Goal: Find specific page/section

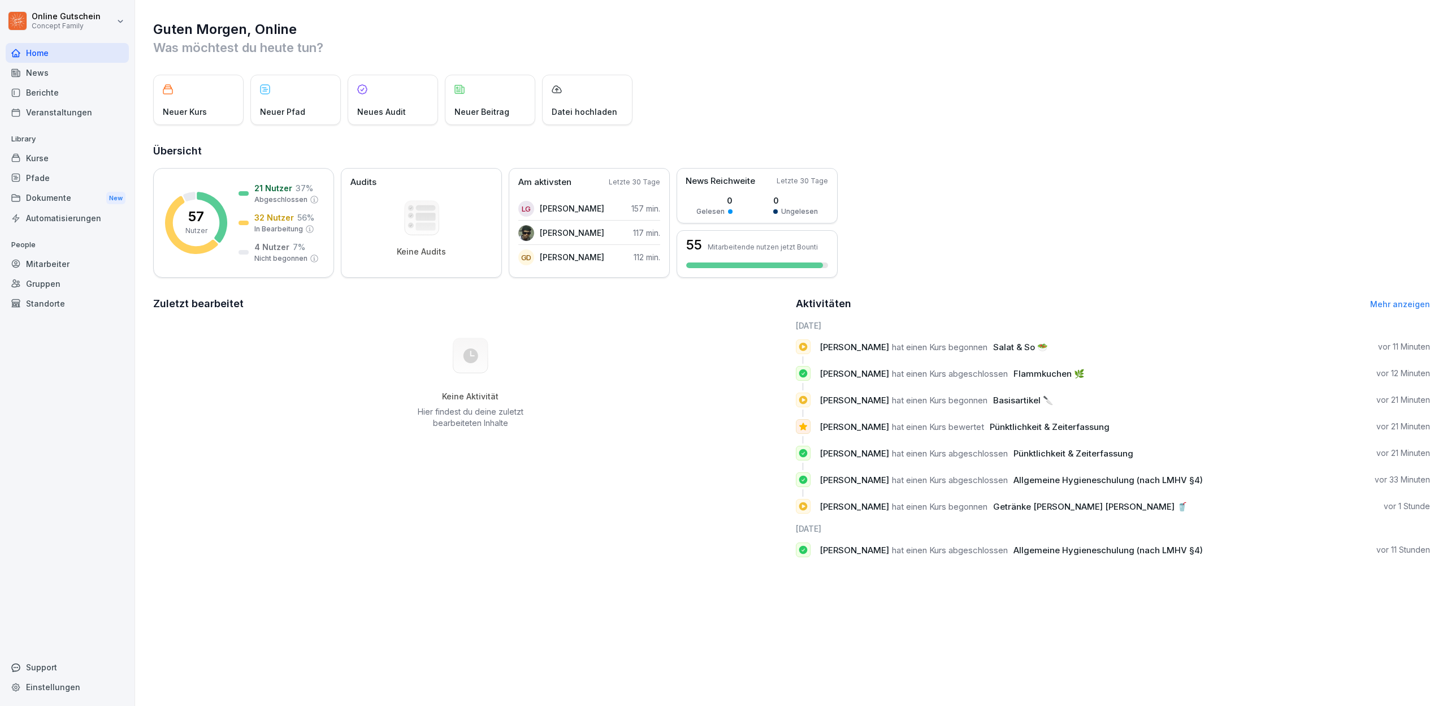
click at [44, 90] on div "Berichte" at bounding box center [67, 93] width 123 height 20
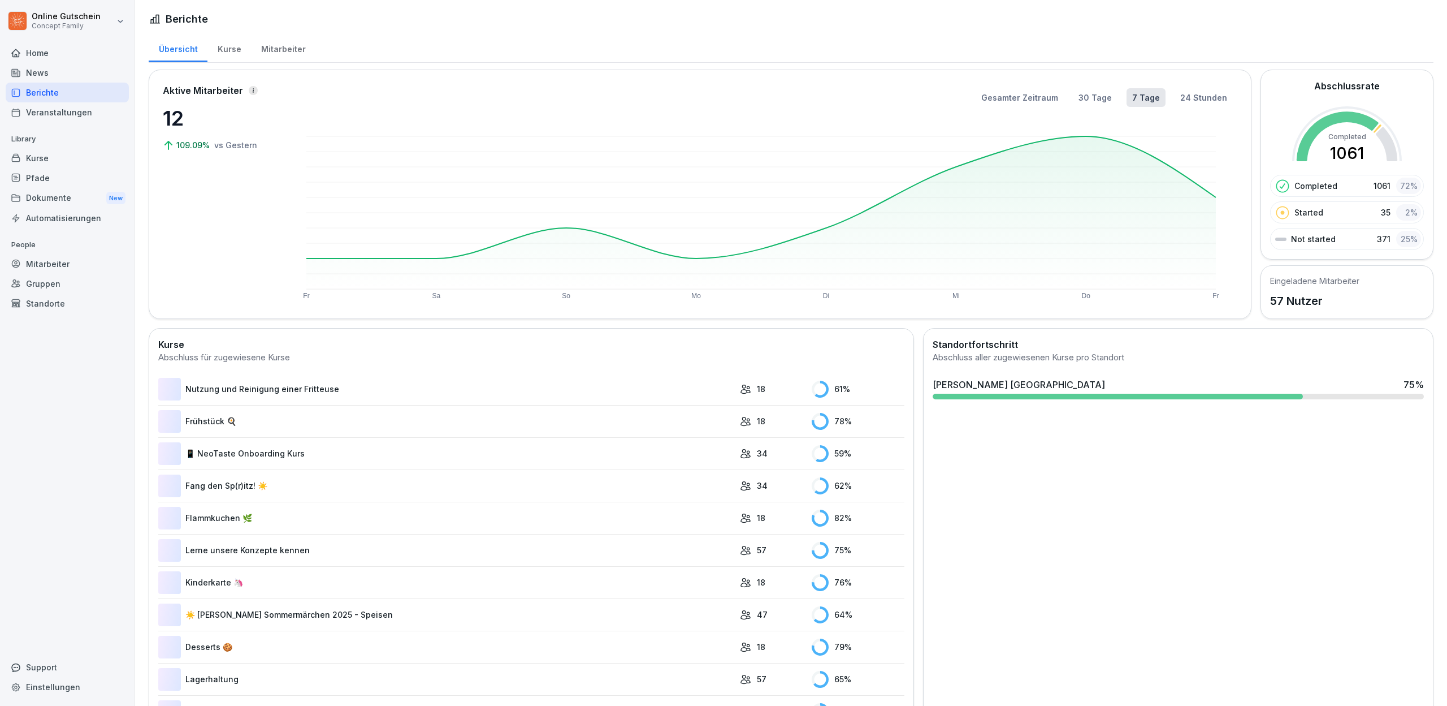
click at [37, 94] on div "Berichte" at bounding box center [67, 93] width 123 height 20
click at [273, 46] on div "Mitarbeiter" at bounding box center [283, 47] width 64 height 29
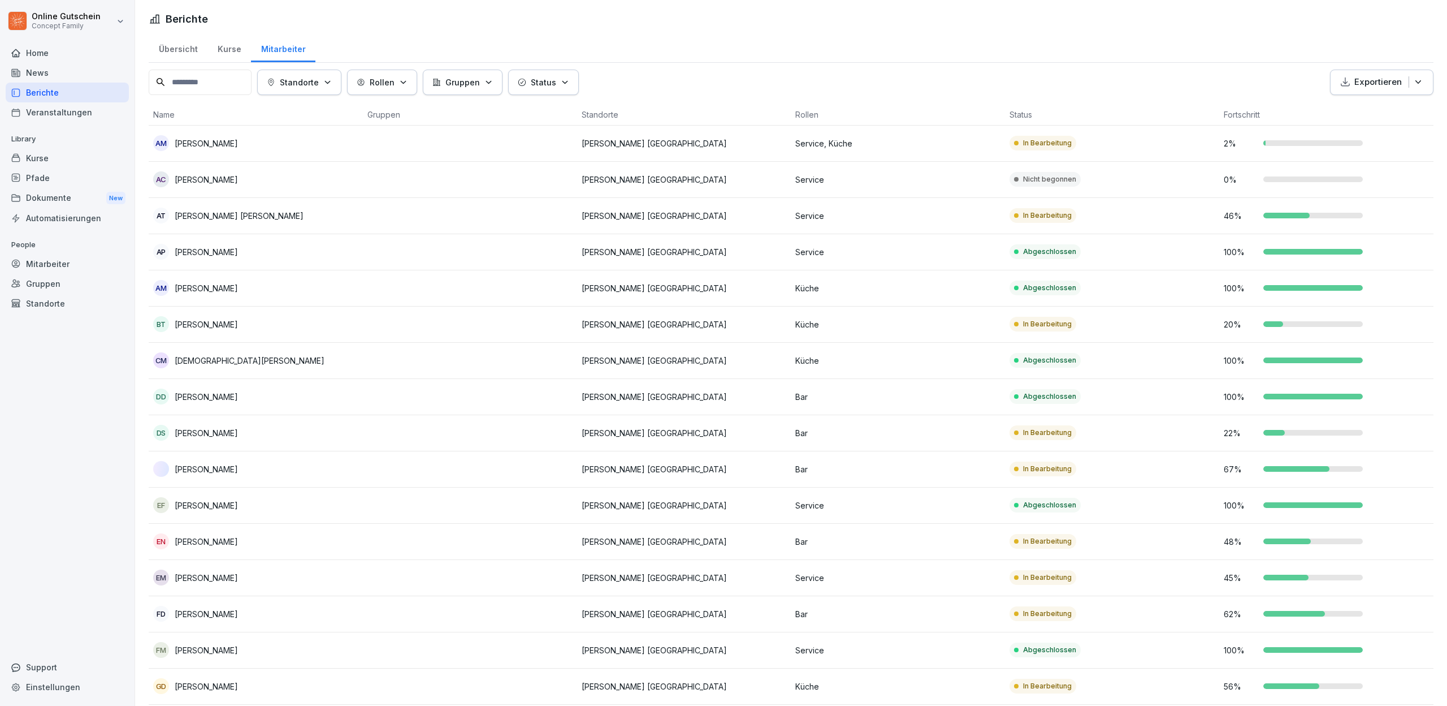
click at [183, 83] on input at bounding box center [200, 82] width 103 height 25
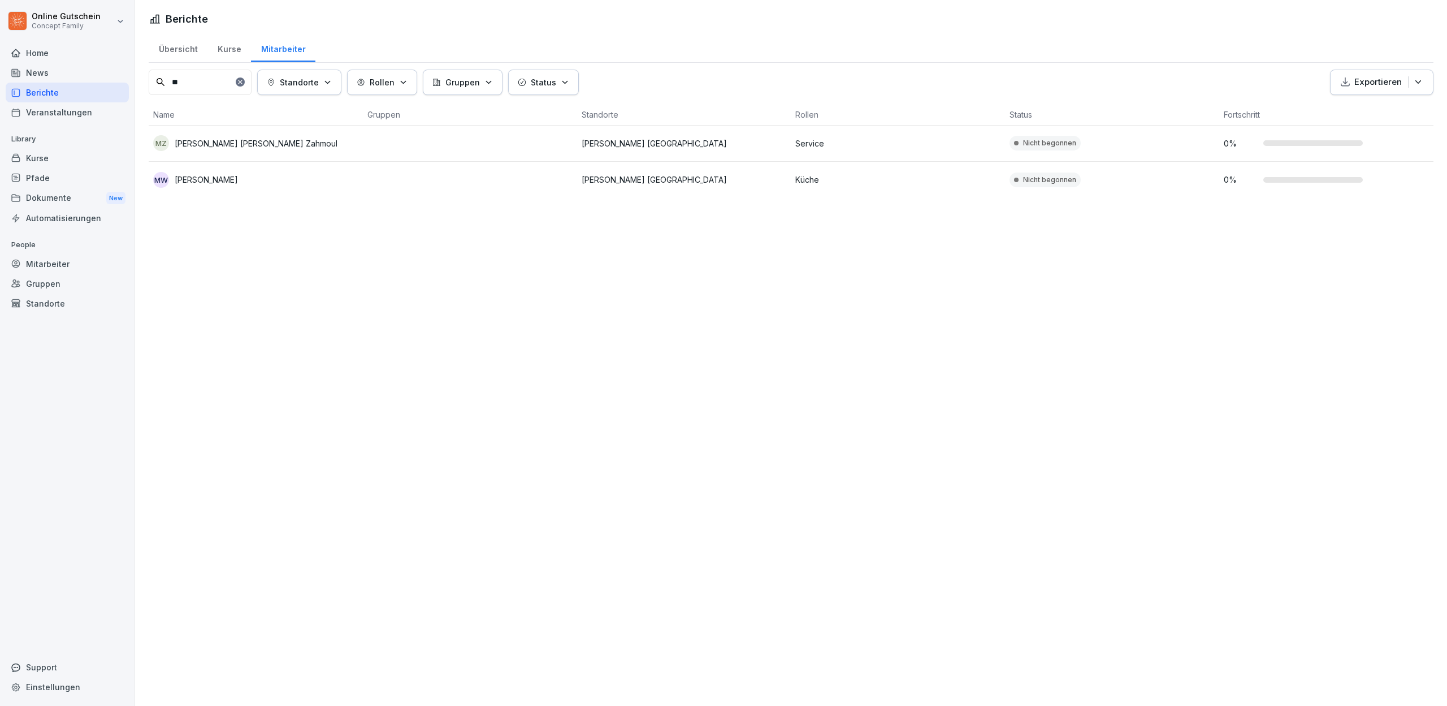
type input "**"
click at [244, 84] on icon at bounding box center [240, 82] width 7 height 7
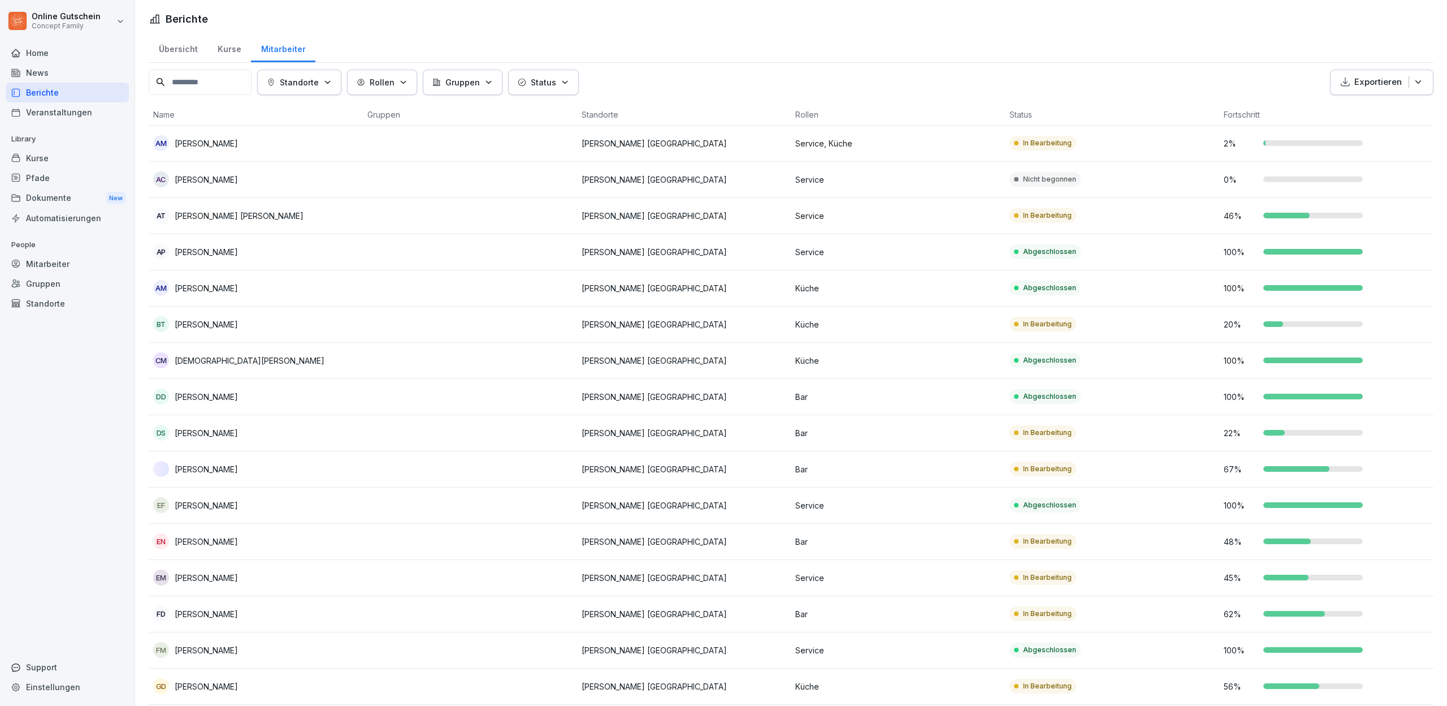
click at [222, 85] on input at bounding box center [200, 82] width 103 height 25
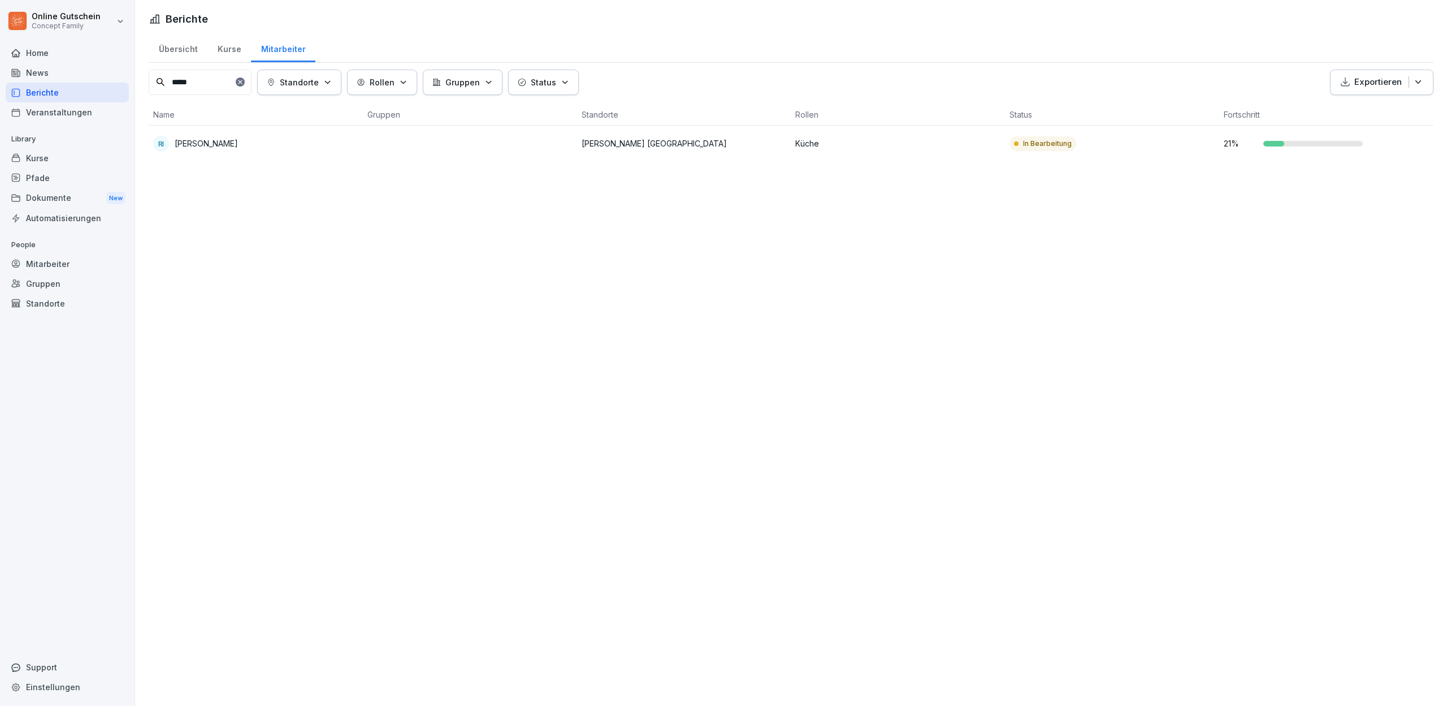
type input "*****"
drag, startPoint x: 222, startPoint y: 85, endPoint x: 253, endPoint y: 80, distance: 32.1
click at [244, 80] on icon at bounding box center [240, 82] width 7 height 7
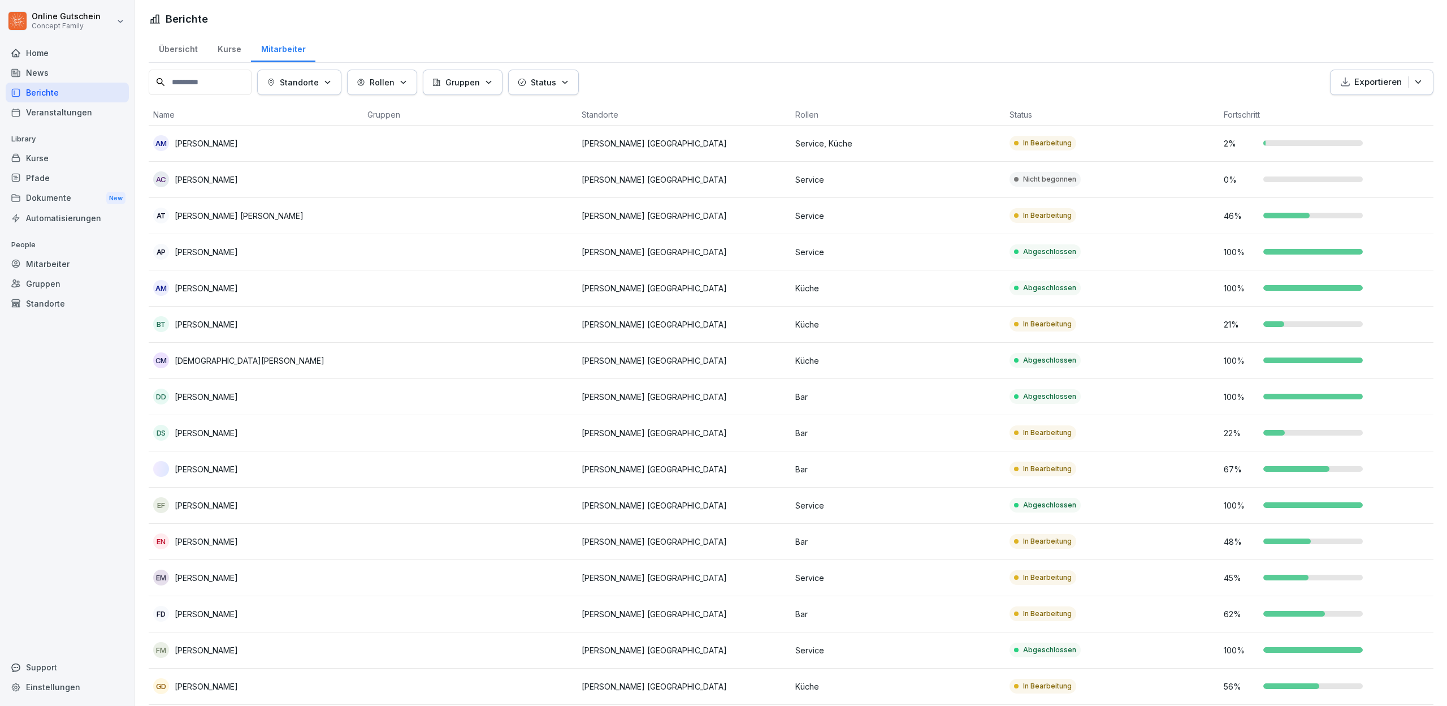
click at [709, 92] on div "Standorte [PERSON_NAME] Status Exportieren" at bounding box center [791, 82] width 1285 height 25
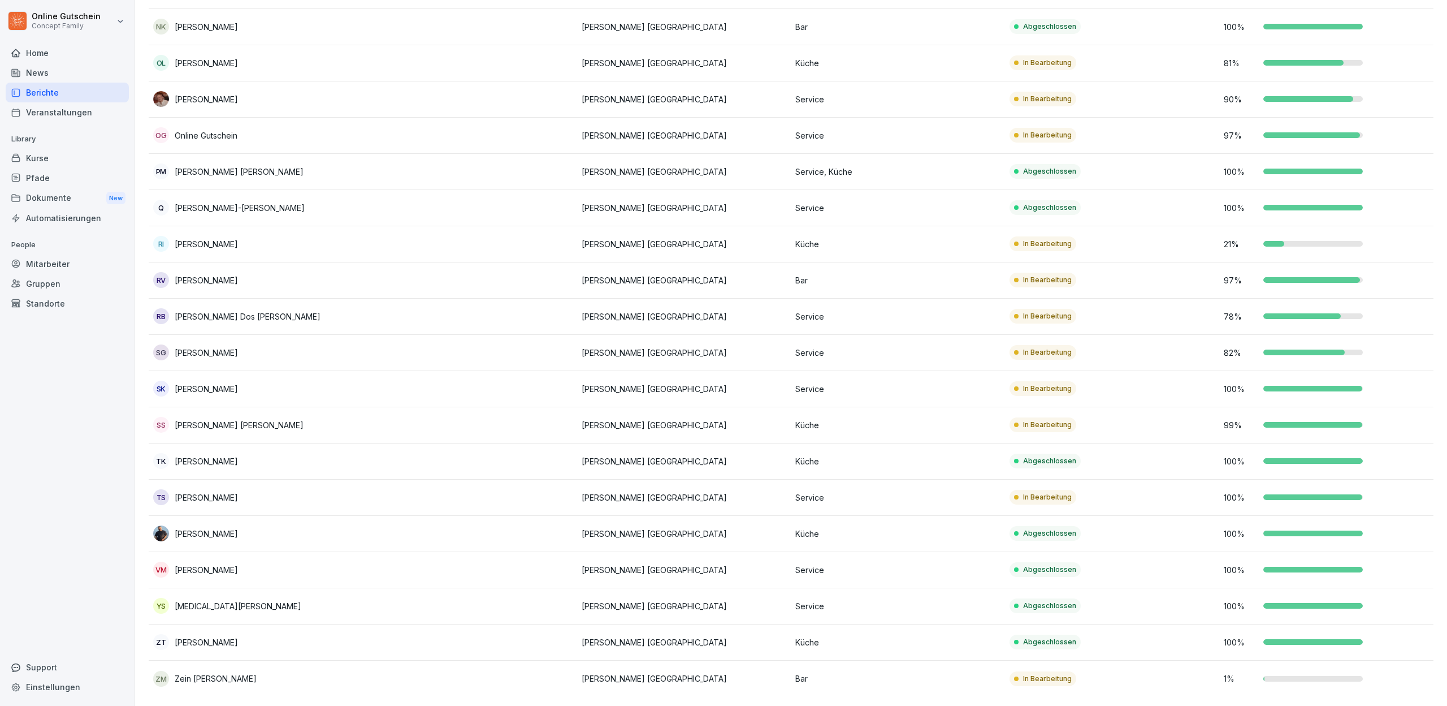
scroll to position [1491, 0]
click at [84, 342] on div "Home News Berichte Veranstaltungen Library Kurse Pfade Dokumente New Automatisi…" at bounding box center [67, 368] width 123 height 664
